Goal: Contribute content: Contribute content

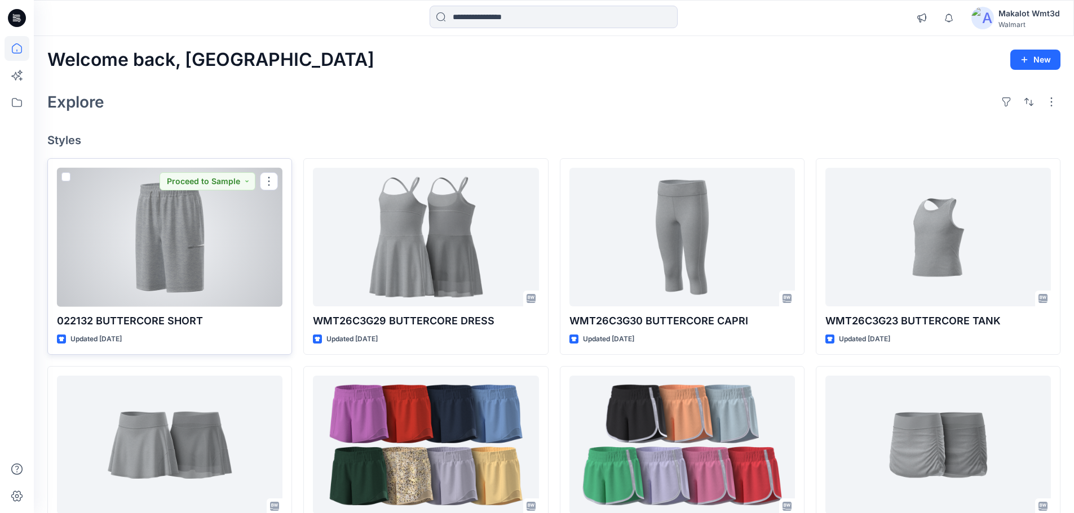
click at [184, 214] on div at bounding box center [169, 237] width 225 height 139
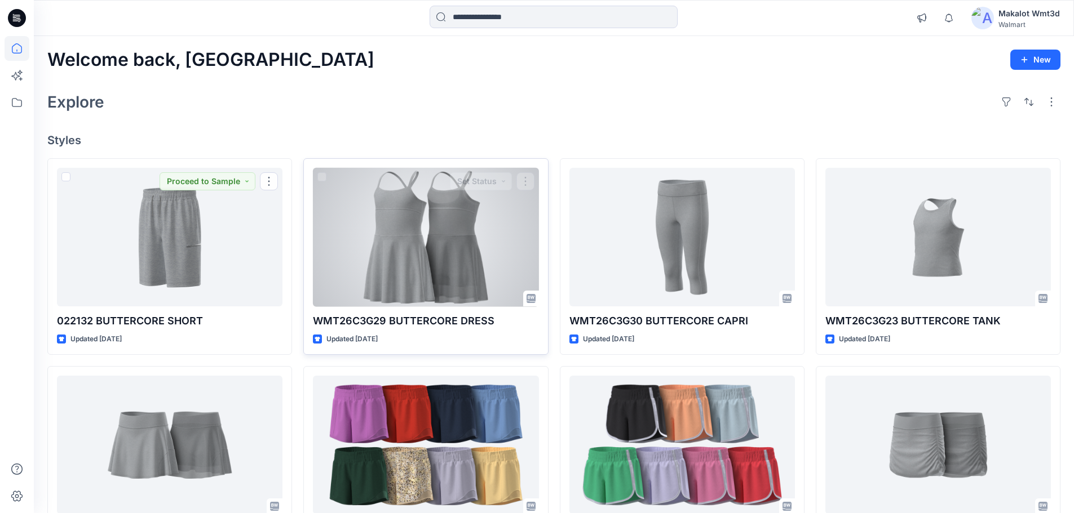
click at [487, 240] on div at bounding box center [425, 237] width 225 height 139
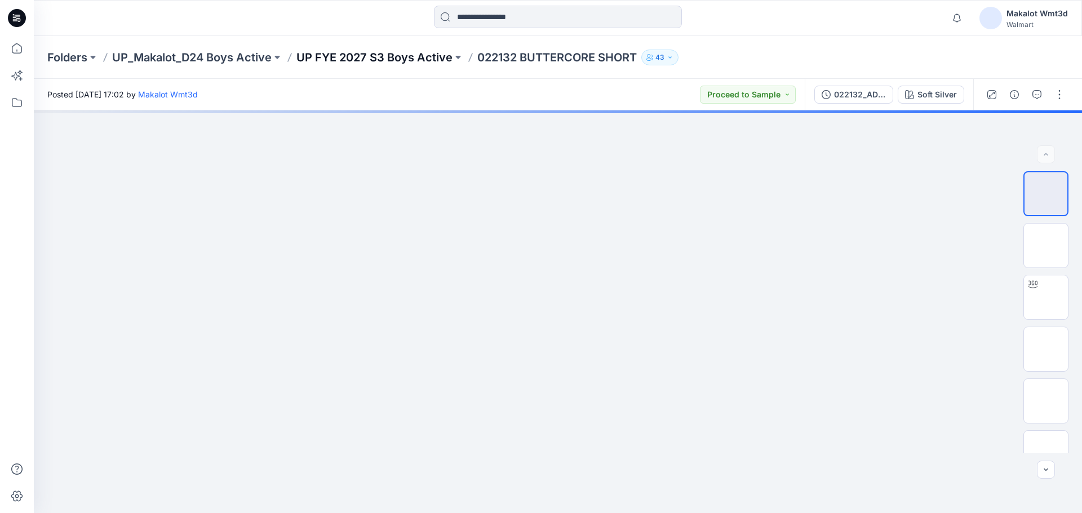
click at [335, 60] on p "UP FYE 2027 S3 Boys Active" at bounding box center [374, 58] width 156 height 16
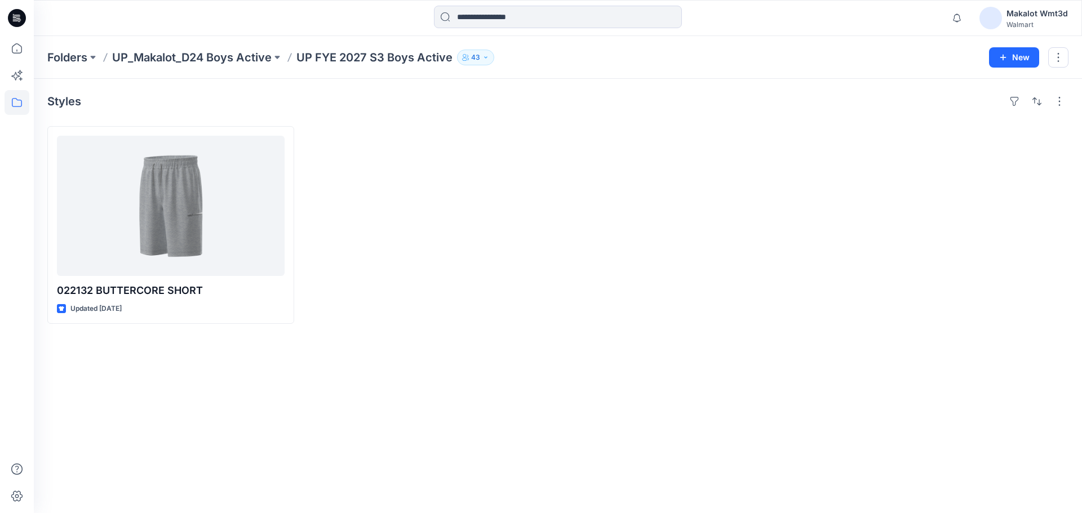
click at [401, 268] on div at bounding box center [428, 225] width 247 height 198
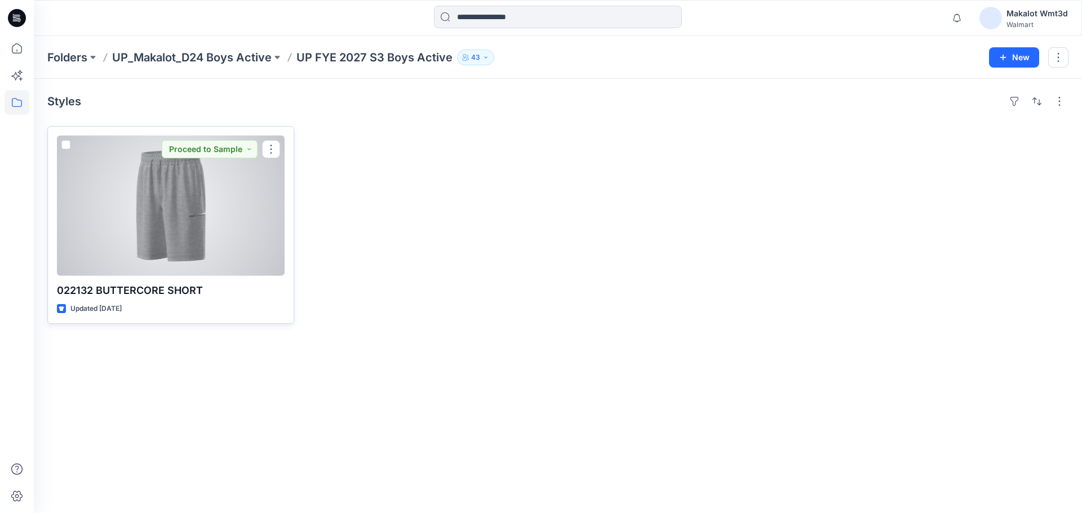
click at [210, 211] on div at bounding box center [171, 206] width 228 height 140
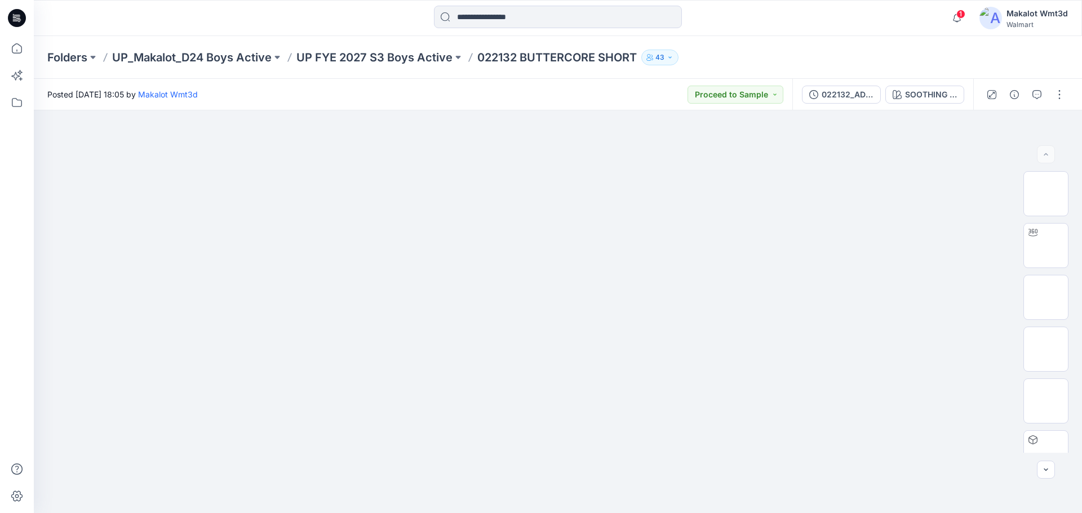
click at [776, 61] on div "Folders UP_Makalot_D24 Boys Active UP FYE 2027 S3 Boys Active 022132 BUTTERCORE…" at bounding box center [513, 58] width 933 height 16
click at [566, 96] on div "Posted [DATE] 18:05 by [PERSON_NAME] Wmt3d Proceed to Sample" at bounding box center [413, 94] width 759 height 31
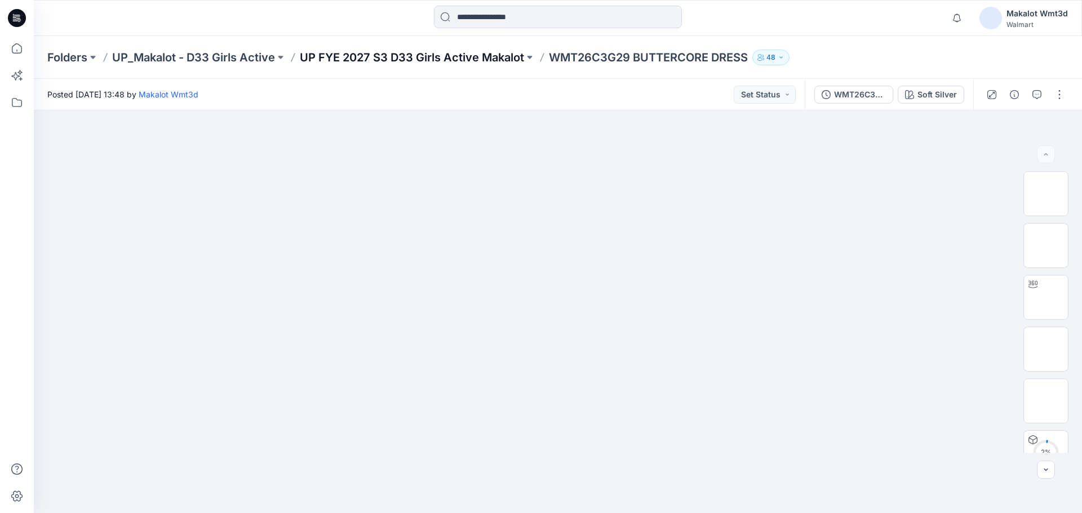
click at [384, 57] on p "UP FYE 2027 S3 D33 Girls Active Makalot" at bounding box center [412, 58] width 224 height 16
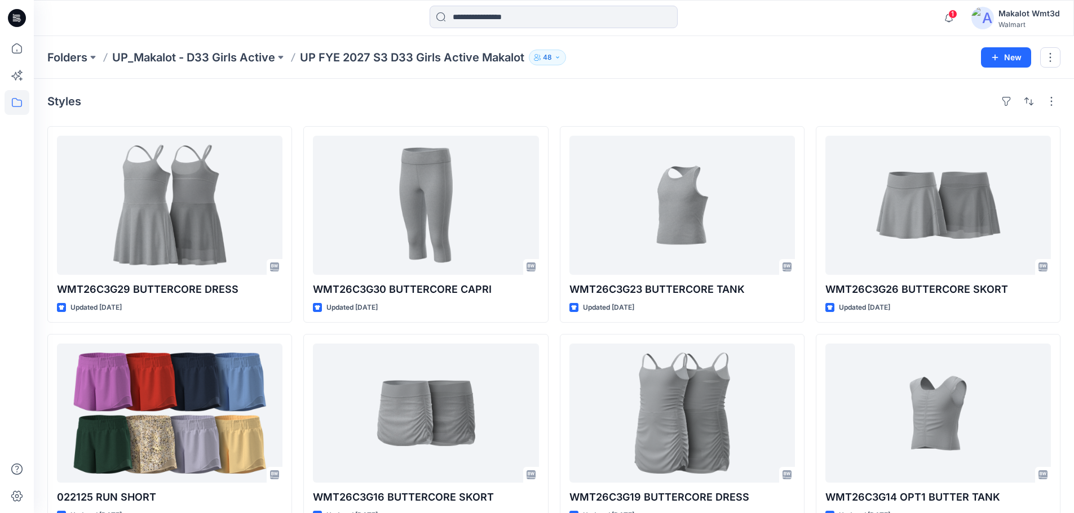
click at [445, 104] on div "Styles" at bounding box center [553, 101] width 1013 height 18
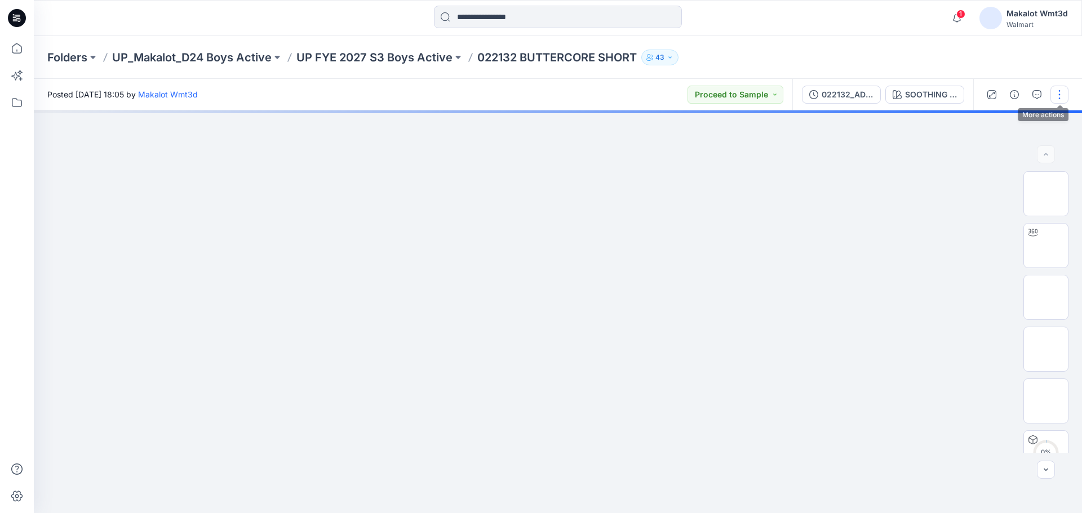
click at [1057, 97] on button "button" at bounding box center [1059, 95] width 18 height 18
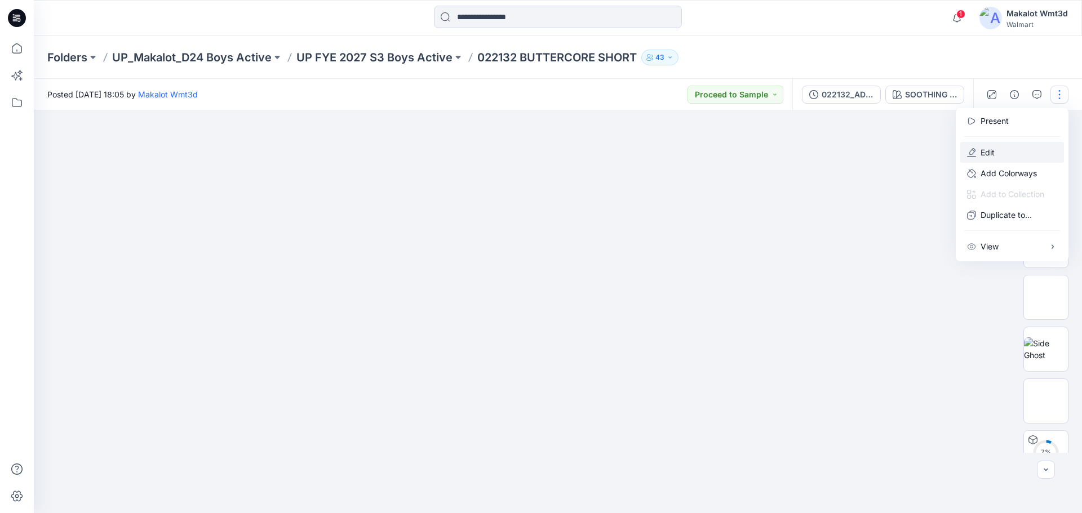
click at [1010, 154] on button "Edit" at bounding box center [1012, 152] width 104 height 21
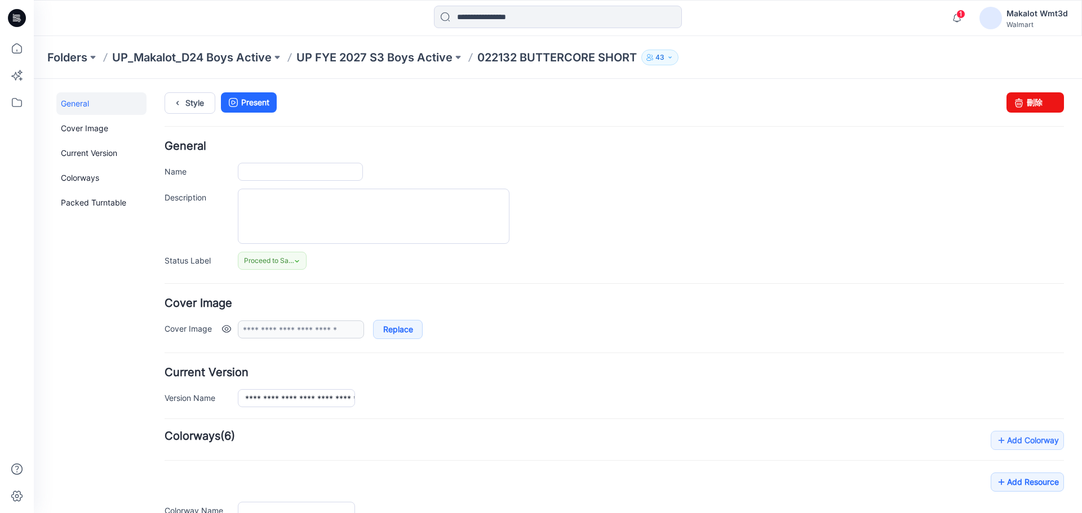
type input "**********"
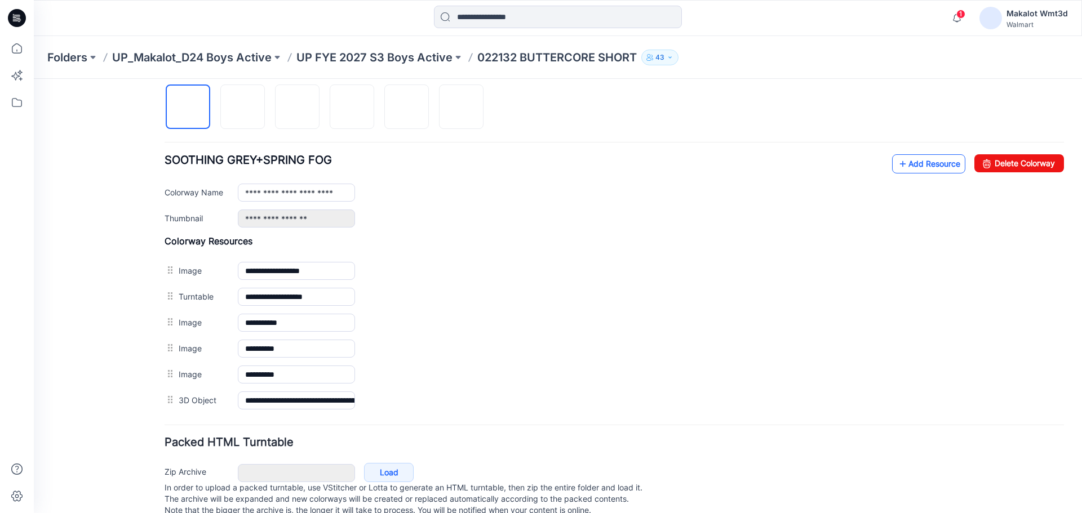
click at [926, 164] on link "Add Resource" at bounding box center [928, 163] width 73 height 19
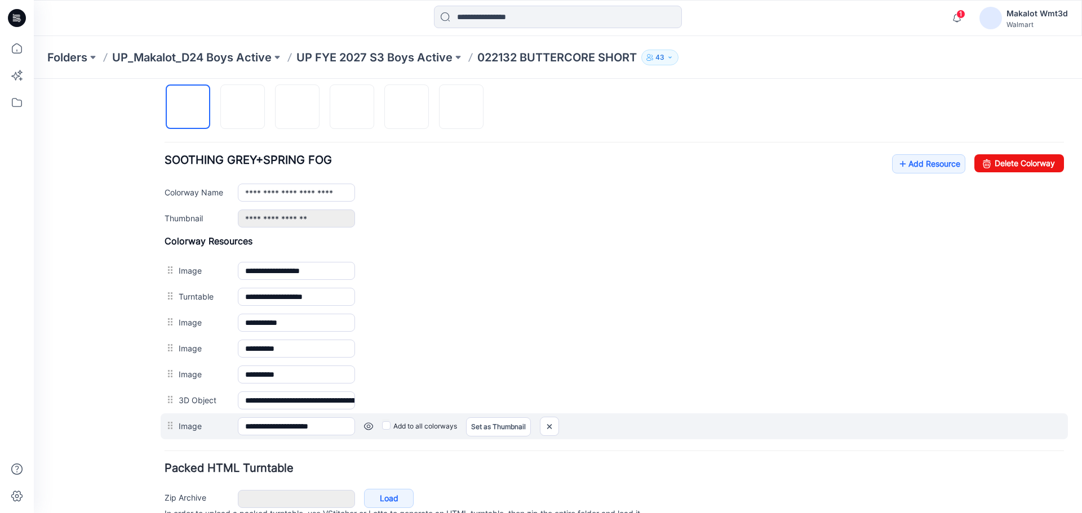
click at [425, 424] on label "Add to all colorways" at bounding box center [419, 427] width 75 height 18
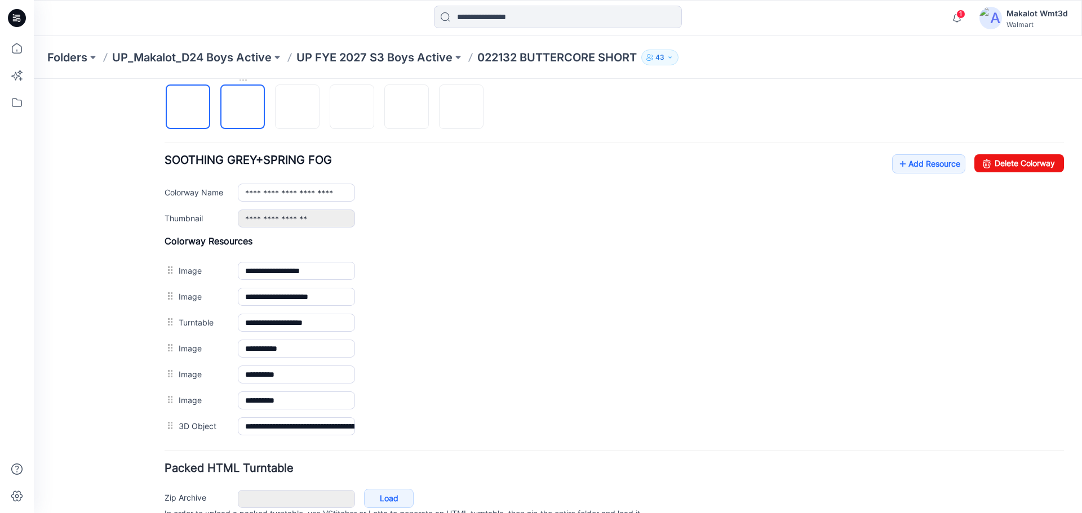
click at [243, 108] on img at bounding box center [243, 108] width 0 height 0
click at [298, 108] on img at bounding box center [298, 108] width 0 height 0
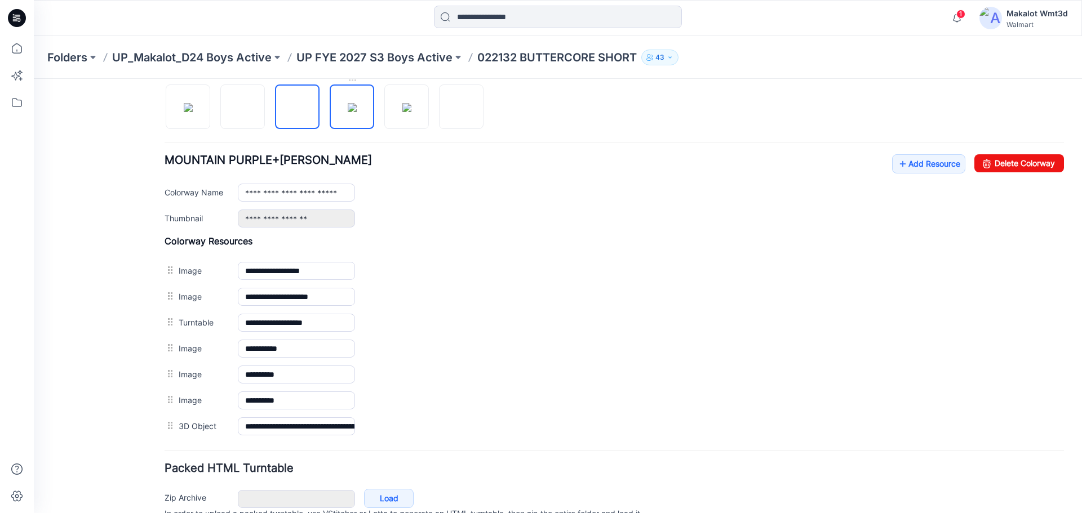
click at [355, 112] on img at bounding box center [352, 107] width 9 height 9
click at [402, 112] on img at bounding box center [406, 107] width 9 height 9
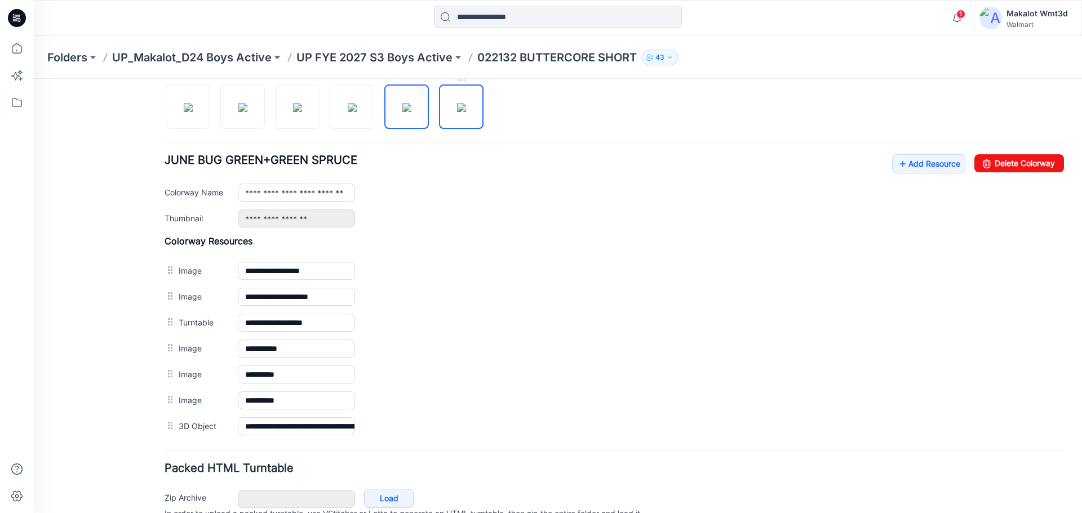
click at [440, 118] on link at bounding box center [461, 107] width 45 height 45
click at [402, 112] on img at bounding box center [406, 107] width 9 height 9
click at [357, 108] on img at bounding box center [352, 107] width 9 height 9
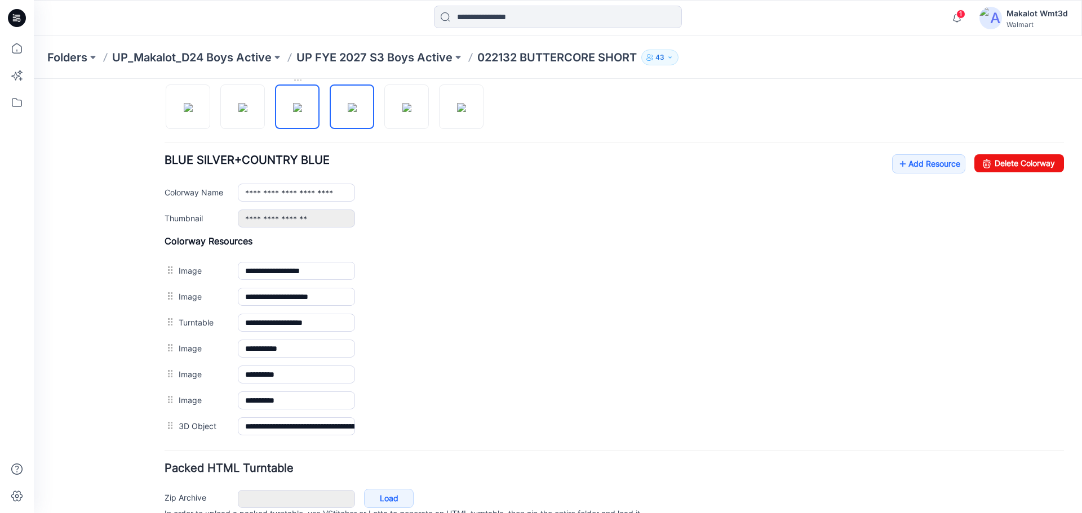
click at [302, 112] on img at bounding box center [297, 107] width 9 height 9
click at [247, 109] on img at bounding box center [242, 107] width 9 height 9
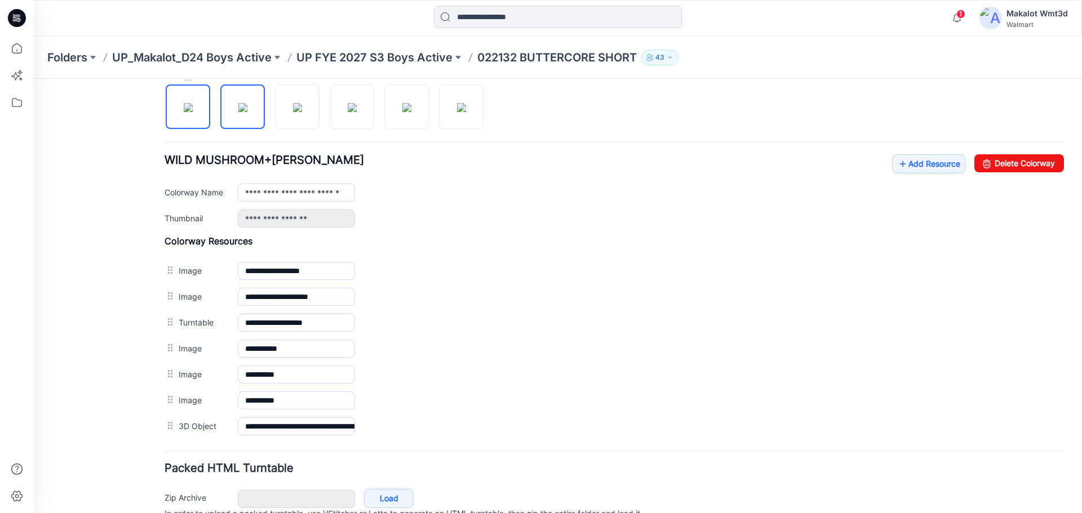
click at [184, 112] on img at bounding box center [188, 107] width 9 height 9
type input "**********"
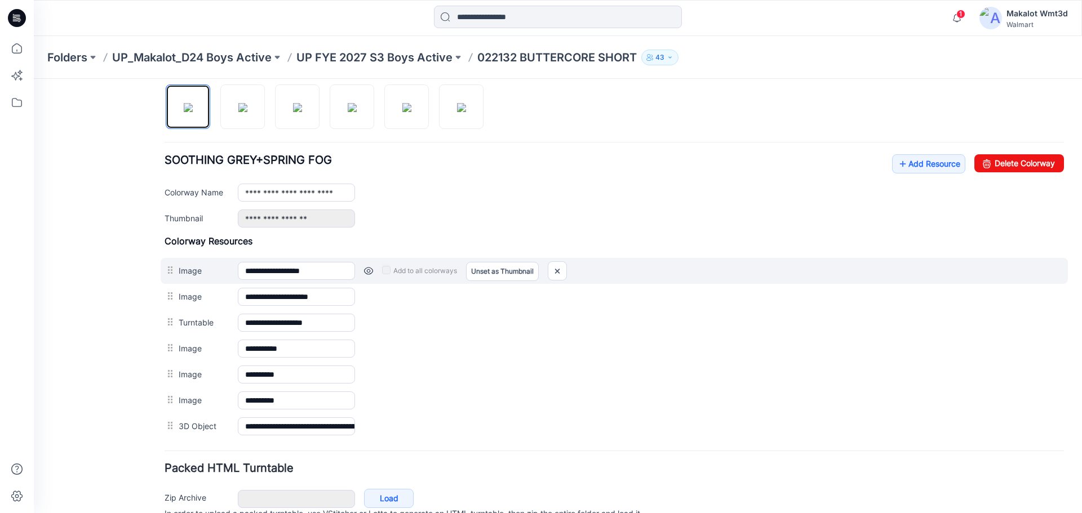
scroll to position [0, 0]
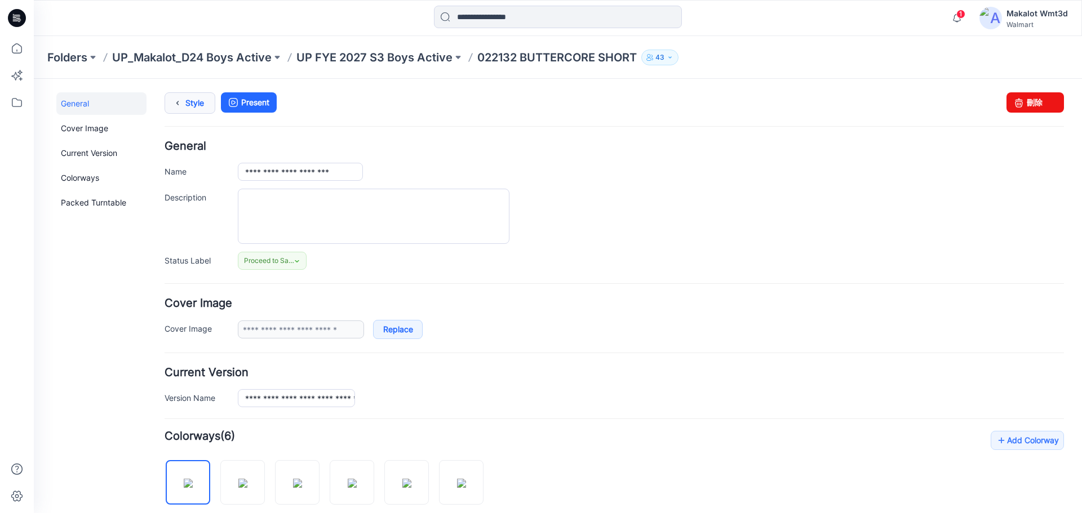
click at [195, 97] on link "Style" at bounding box center [190, 102] width 51 height 21
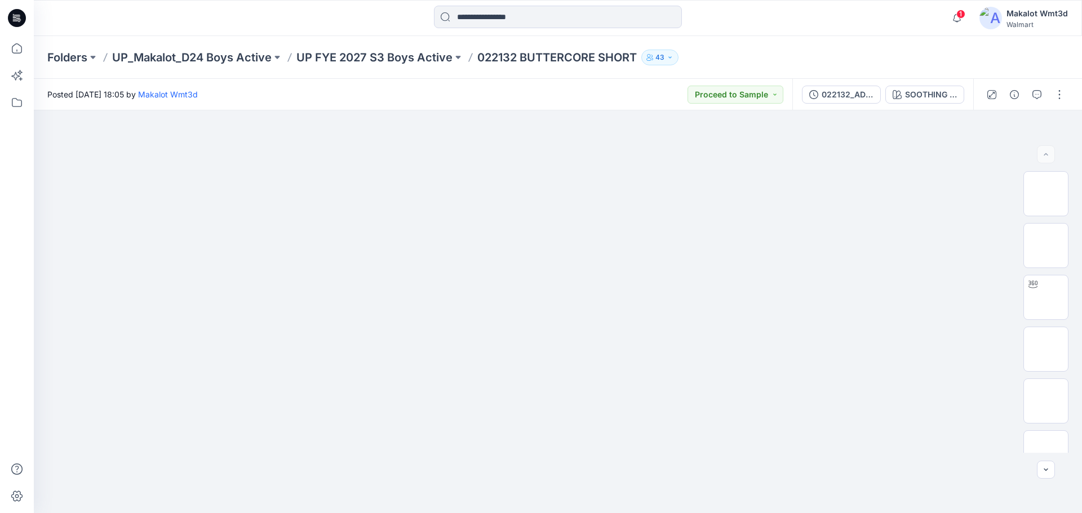
click at [458, 87] on div "Posted [DATE] 18:05 by [PERSON_NAME] Wmt3d Proceed to Sample" at bounding box center [413, 94] width 759 height 31
click at [375, 57] on p "UP FYE 2027 S3 Boys Active" at bounding box center [374, 58] width 156 height 16
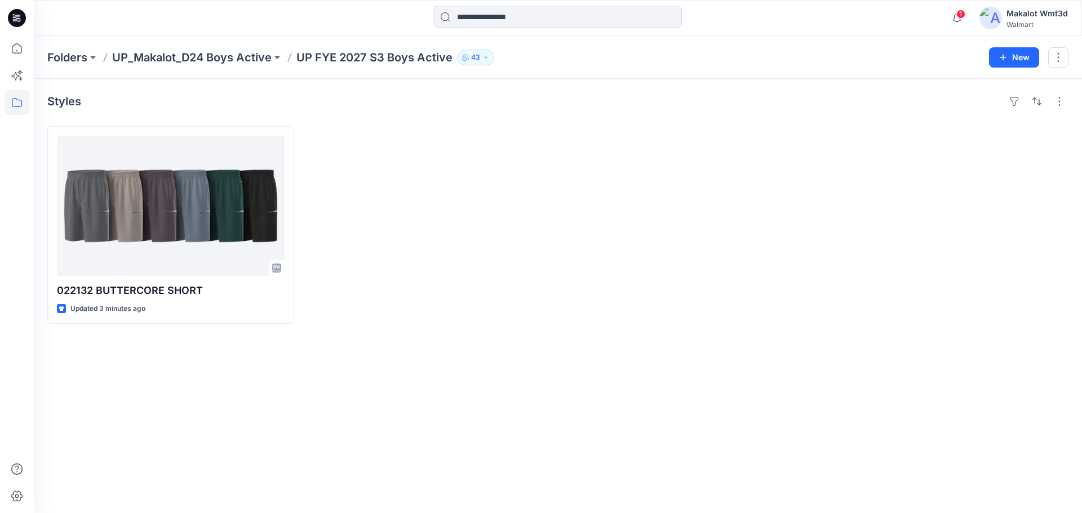
click at [448, 150] on div at bounding box center [428, 225] width 247 height 198
